Goal: Navigation & Orientation: Find specific page/section

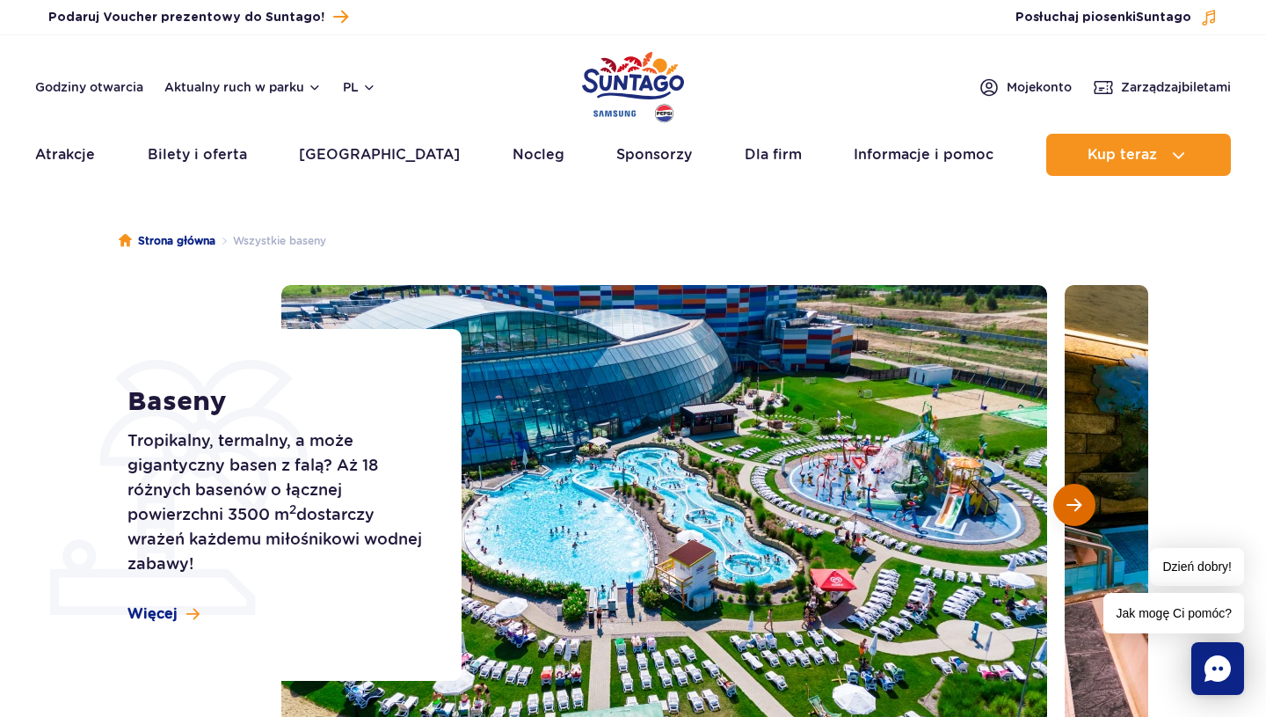
click at [1080, 506] on span "Następny slajd" at bounding box center [1073, 505] width 15 height 16
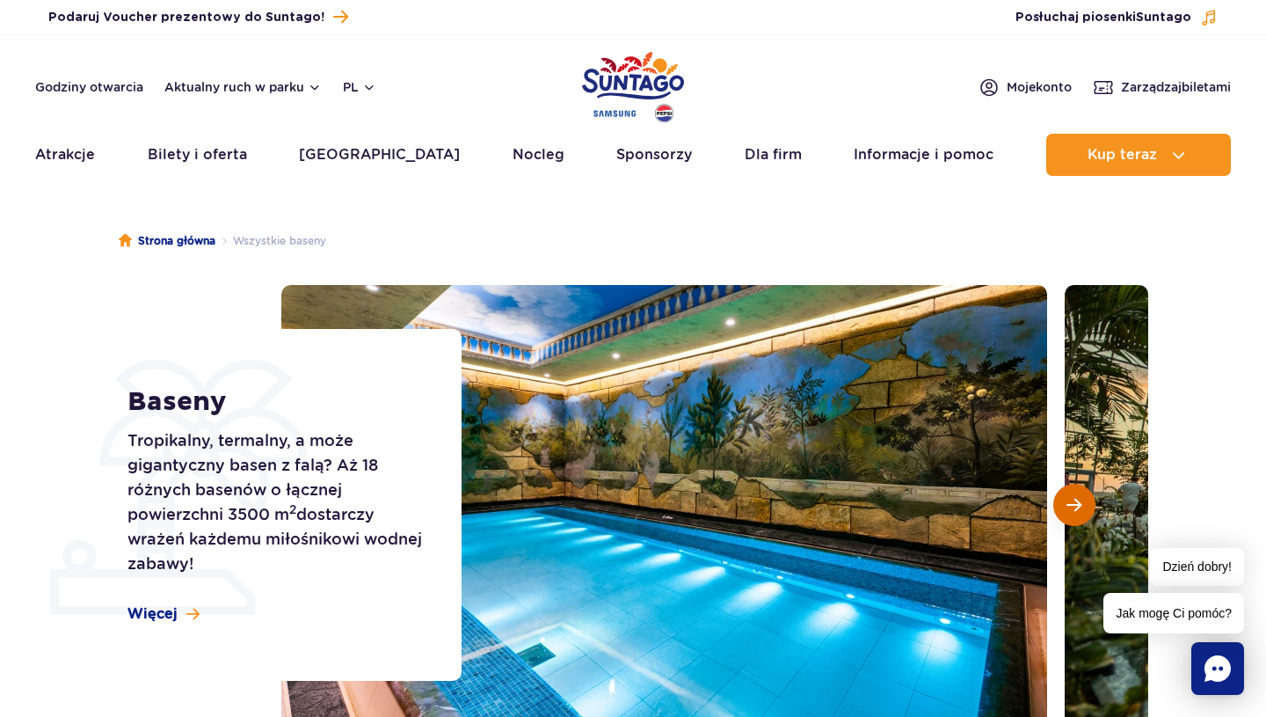
click at [1080, 506] on span "Następny slajd" at bounding box center [1073, 505] width 15 height 16
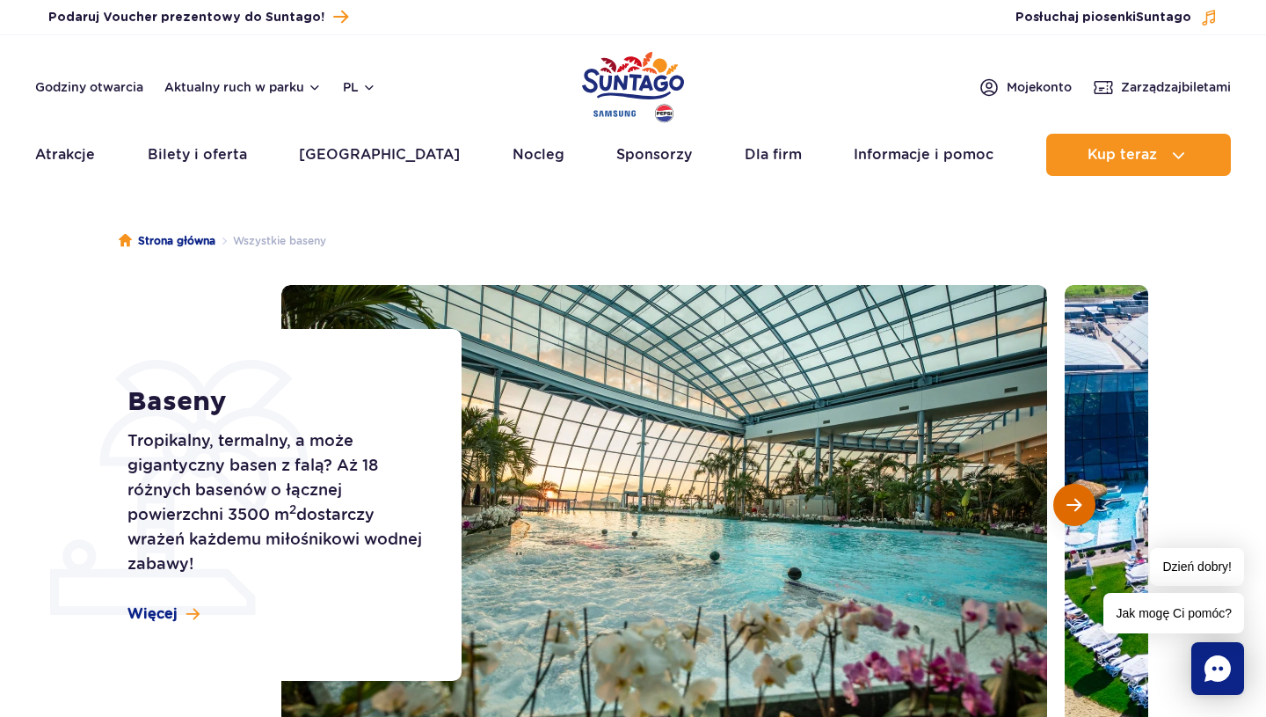
click at [1074, 499] on span "Następny slajd" at bounding box center [1073, 505] width 15 height 16
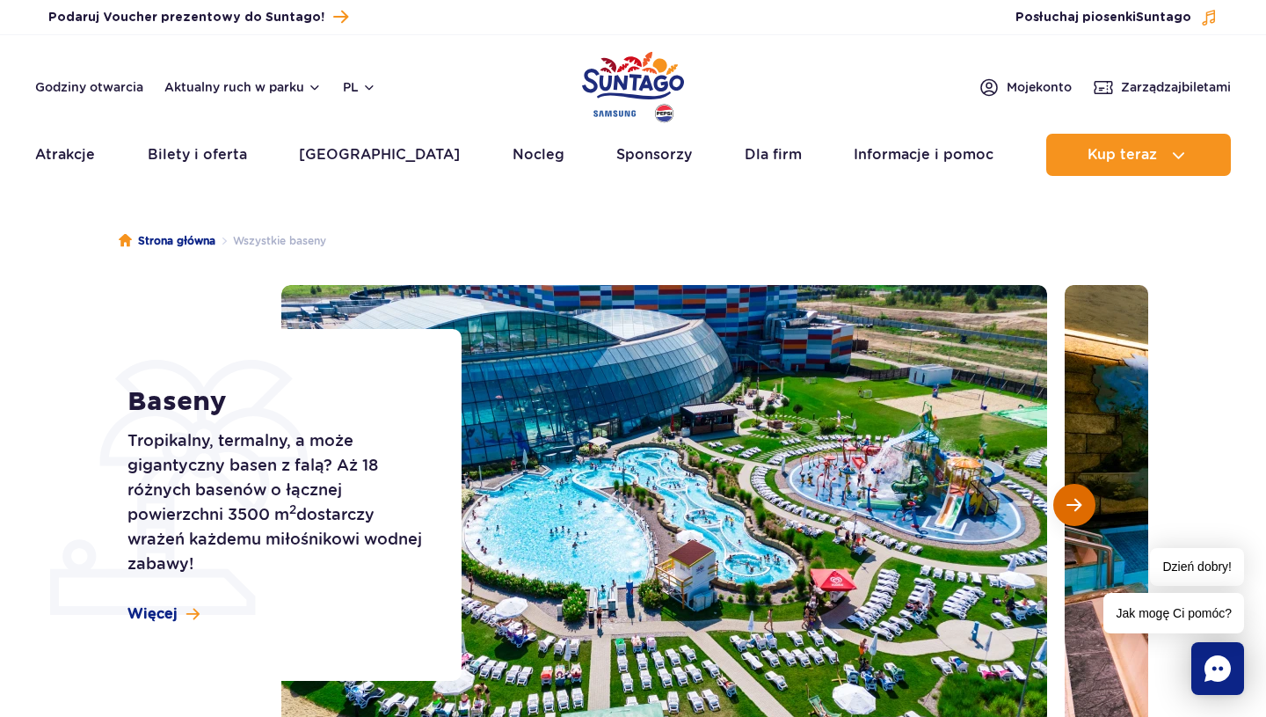
click at [1074, 499] on span "Następny slajd" at bounding box center [1073, 505] width 15 height 16
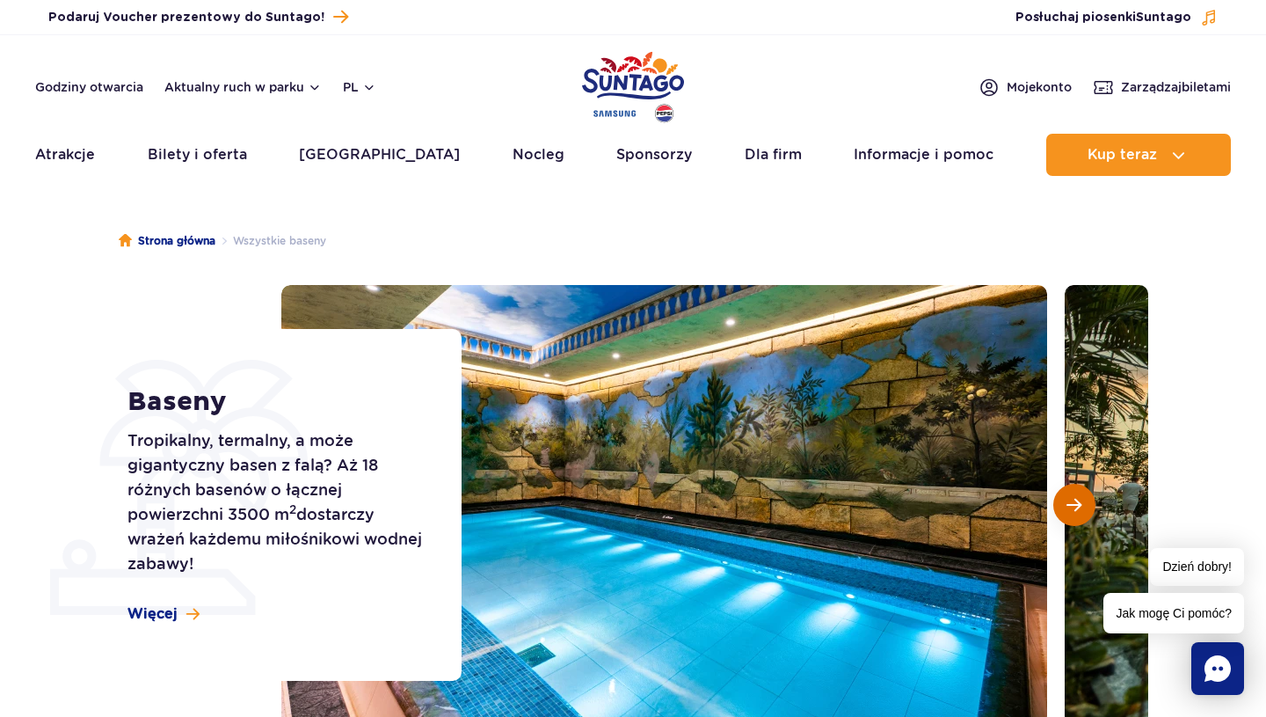
click at [1074, 499] on span "Następny slajd" at bounding box center [1073, 505] width 15 height 16
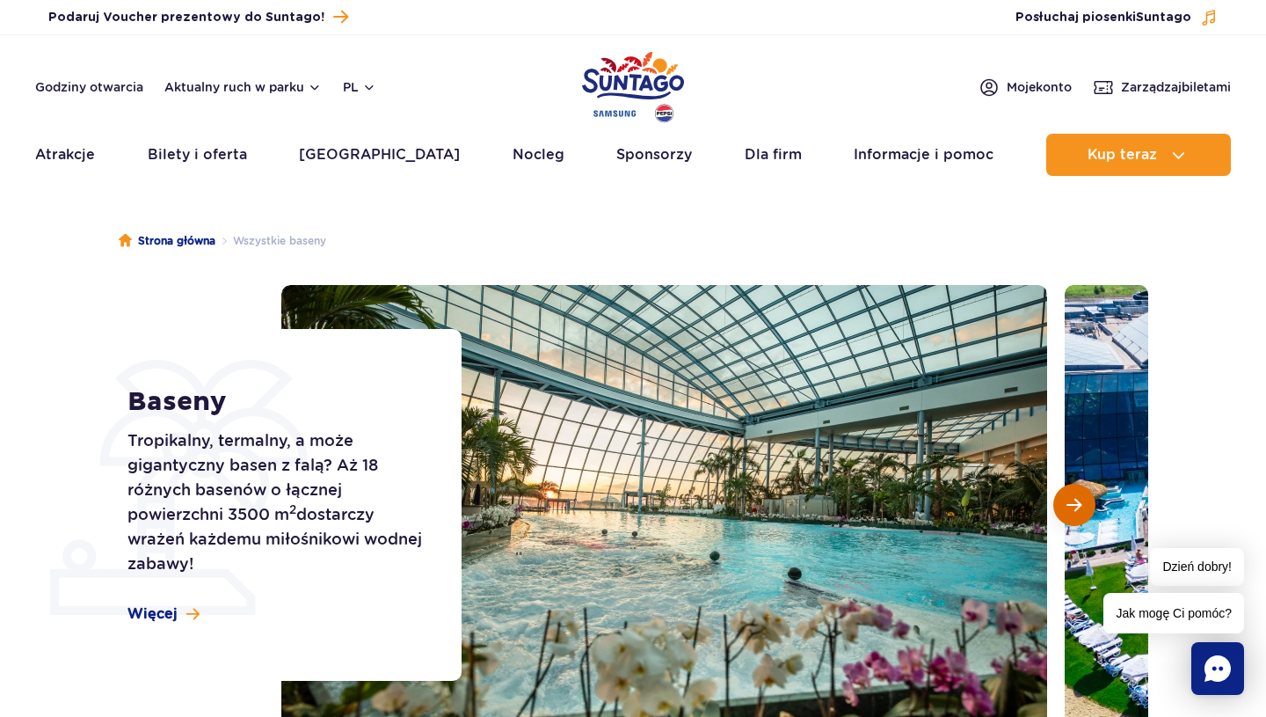
click at [1074, 499] on span "Następny slajd" at bounding box center [1073, 505] width 15 height 16
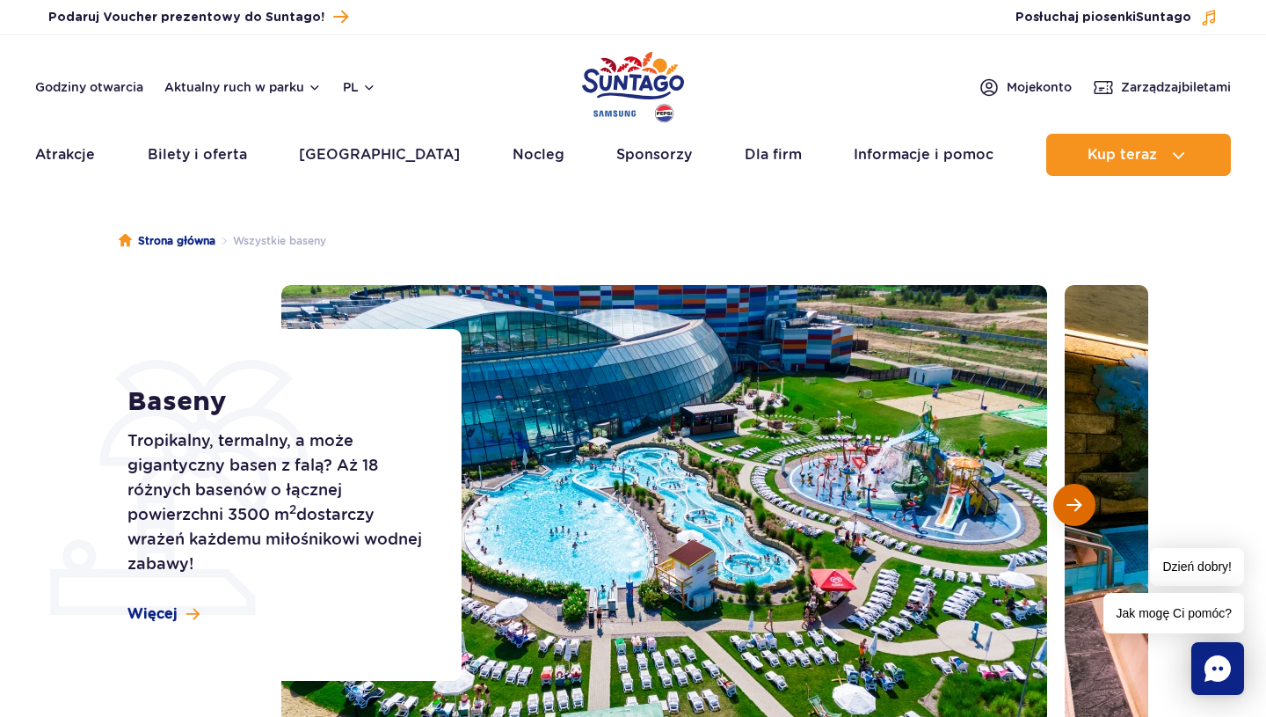
click at [1074, 499] on span "Następny slajd" at bounding box center [1073, 505] width 15 height 16
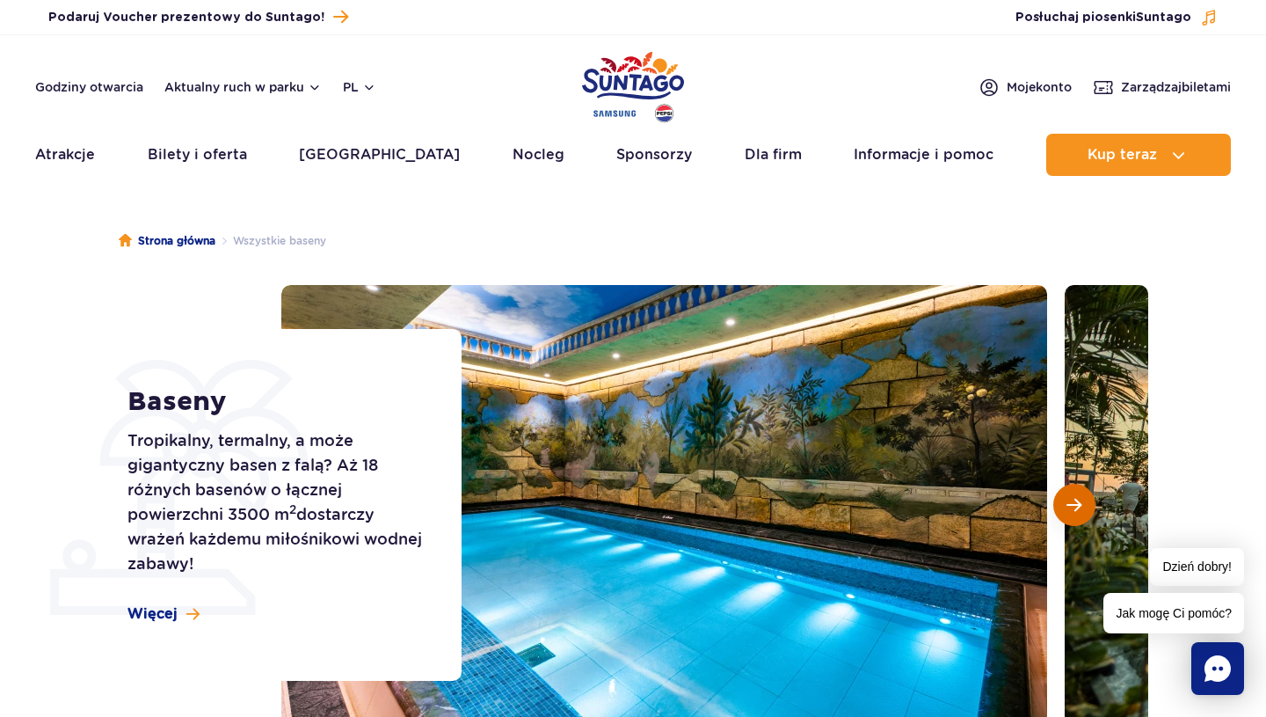
click at [1074, 499] on span "Następny slajd" at bounding box center [1073, 505] width 15 height 16
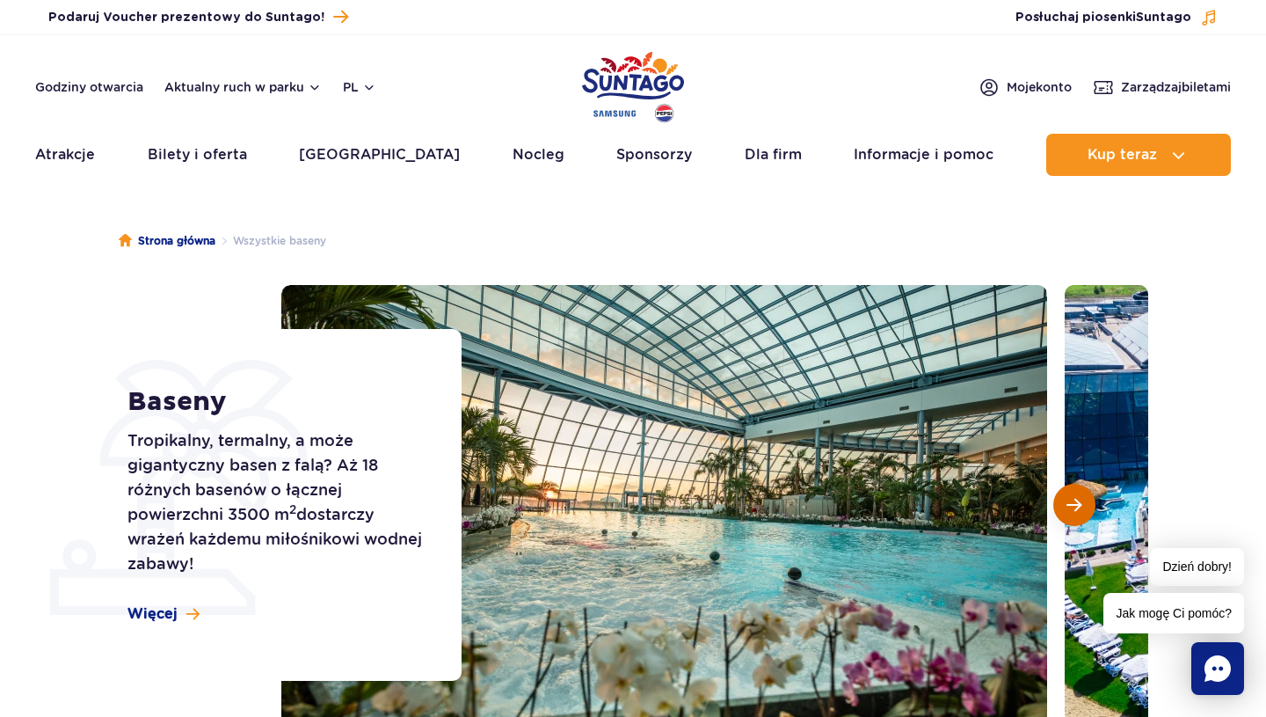
click at [1074, 499] on span "Następny slajd" at bounding box center [1073, 505] width 15 height 16
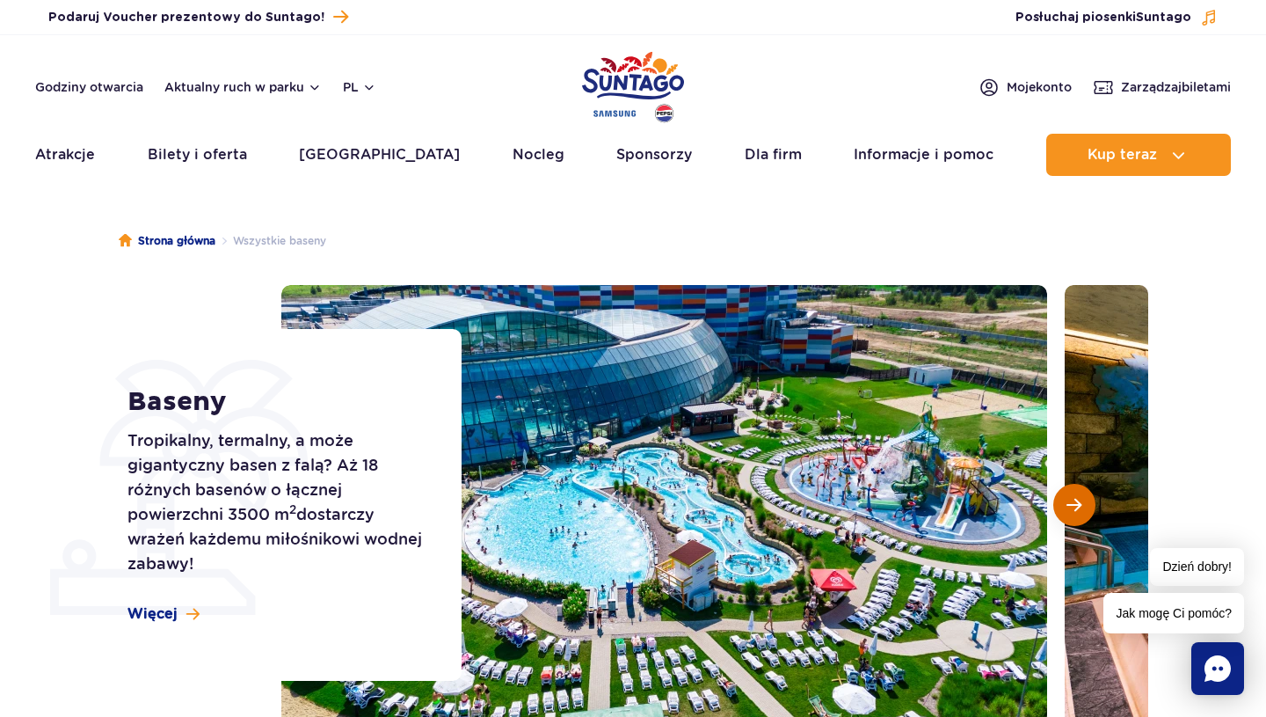
click at [1074, 499] on span "Następny slajd" at bounding box center [1073, 505] width 15 height 16
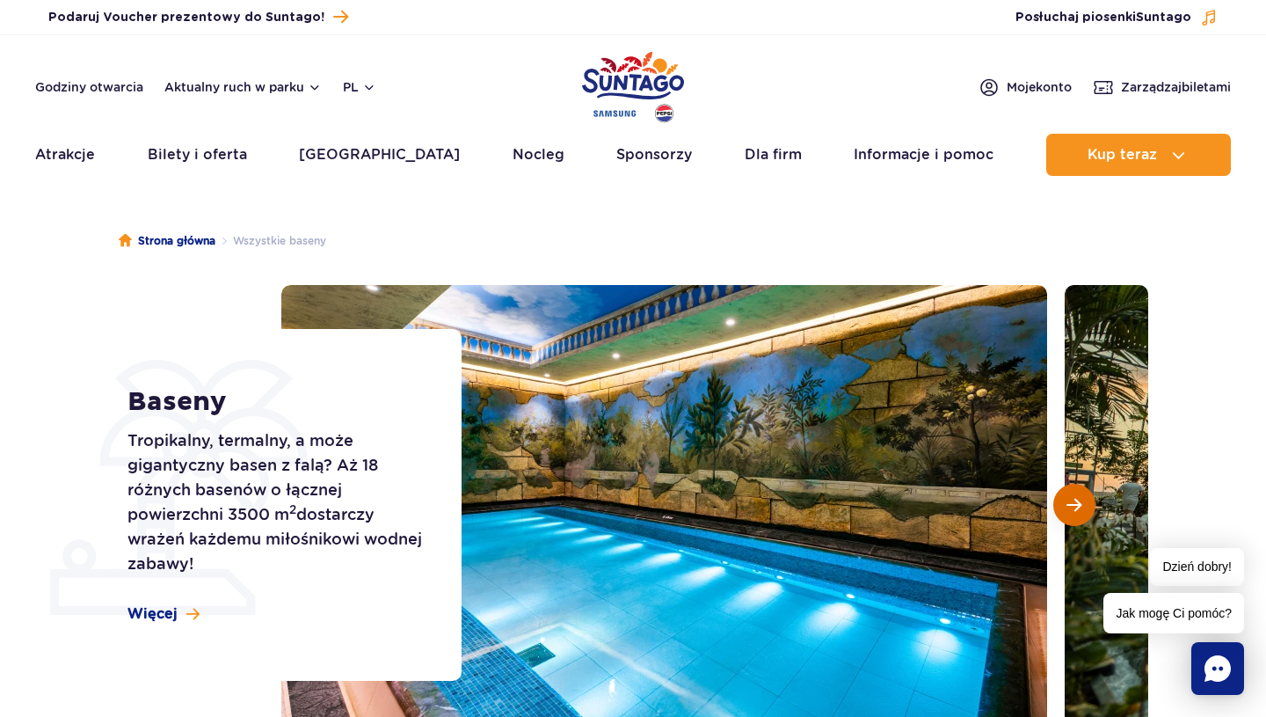
click at [1074, 499] on span "Następny slajd" at bounding box center [1073, 505] width 15 height 16
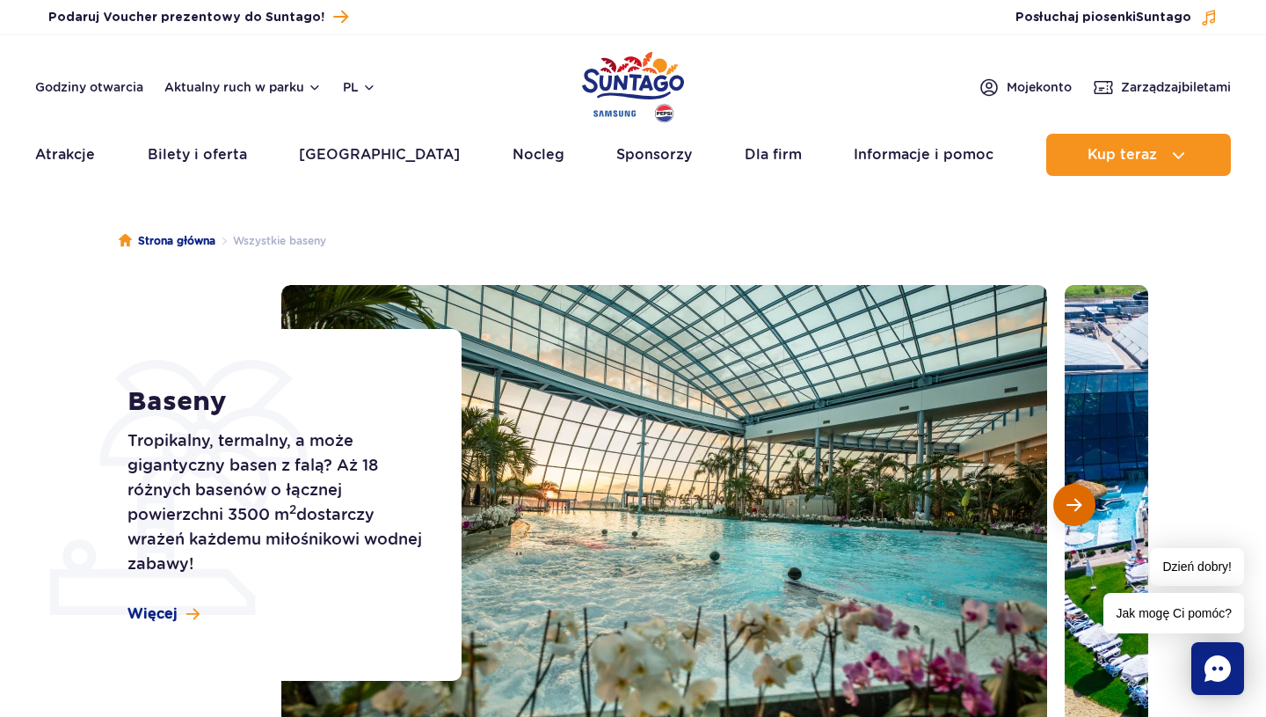
click at [1074, 499] on span "Następny slajd" at bounding box center [1073, 505] width 15 height 16
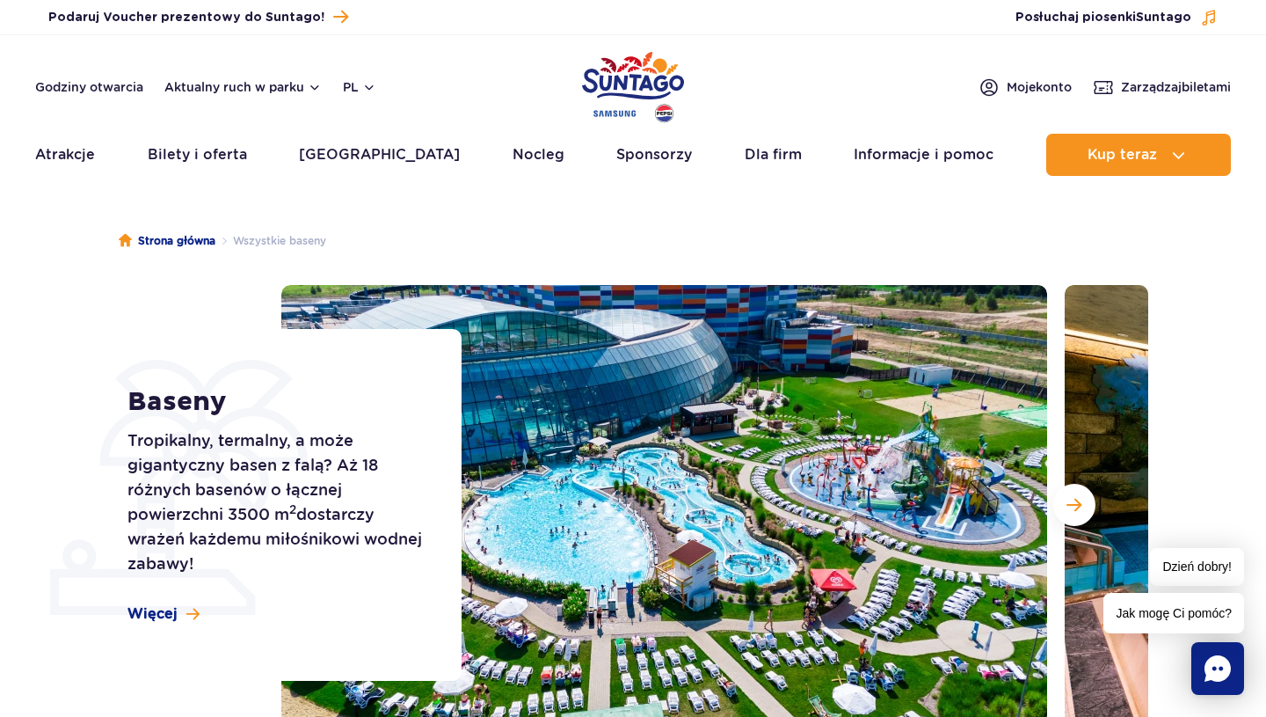
click at [926, 240] on ul "Strona główna Wszystkie baseny" at bounding box center [633, 241] width 1029 height 88
